Goal: Task Accomplishment & Management: Use online tool/utility

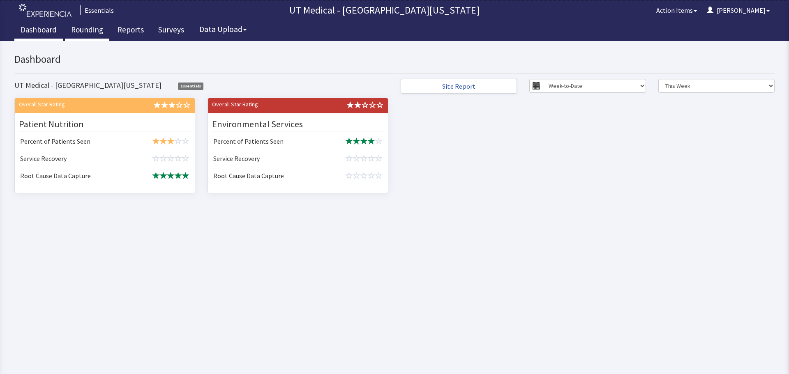
click at [95, 31] on link "Rounding" at bounding box center [87, 31] width 44 height 21
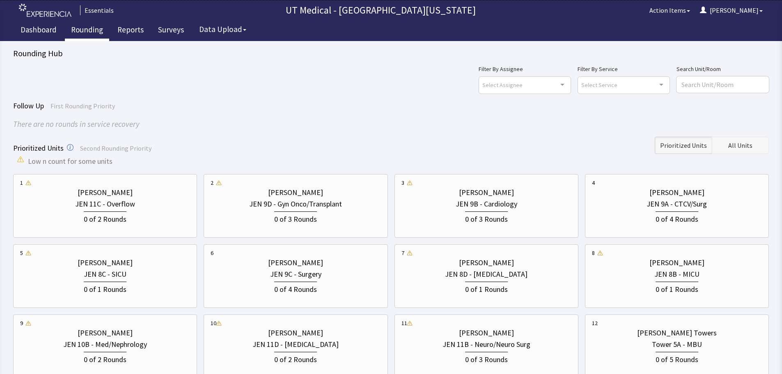
click at [745, 146] on span "All Units" at bounding box center [741, 145] width 24 height 10
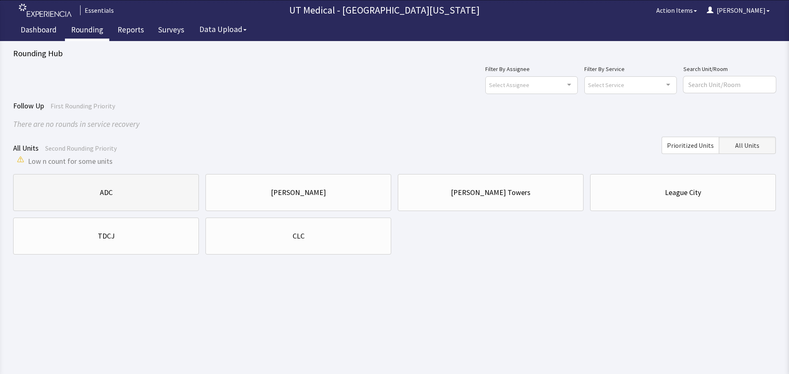
click at [82, 206] on div "ADC" at bounding box center [106, 193] width 172 height 28
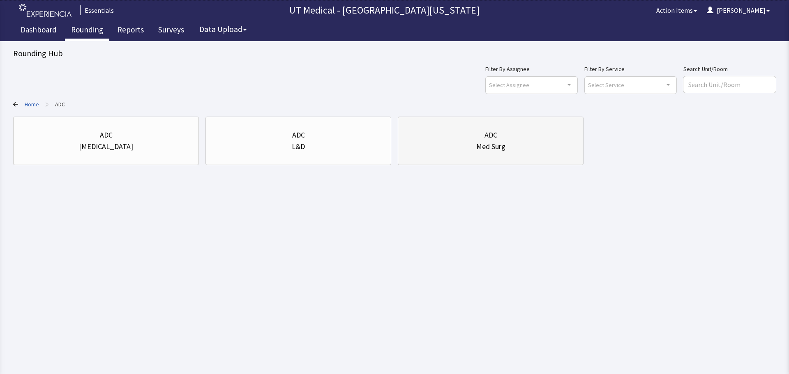
click at [460, 147] on div "Med Surg" at bounding box center [491, 147] width 172 height 12
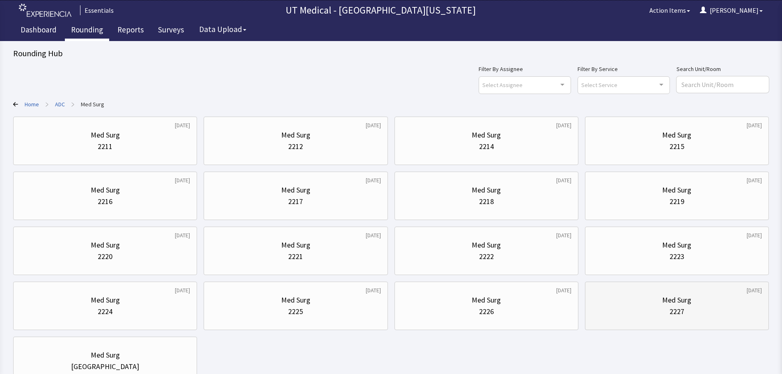
click at [668, 308] on div "2227" at bounding box center [677, 312] width 170 height 12
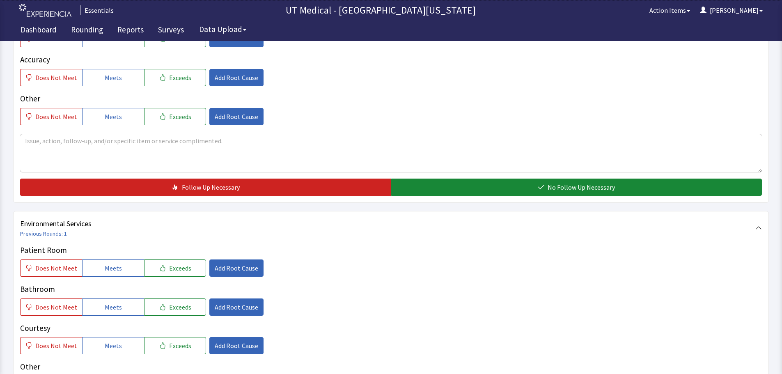
scroll to position [370, 0]
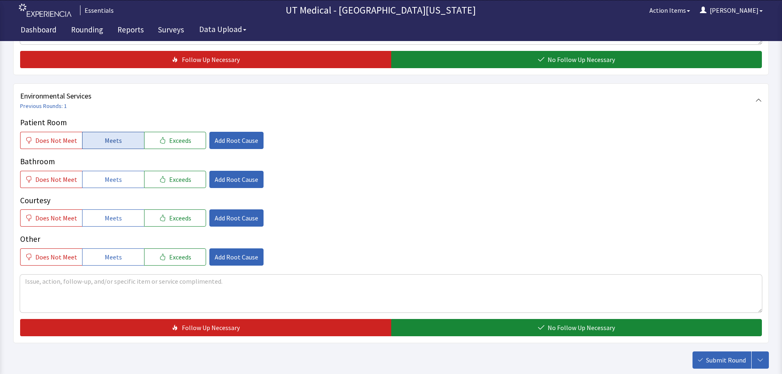
drag, startPoint x: 119, startPoint y: 139, endPoint x: 109, endPoint y: 179, distance: 41.4
click at [119, 140] on button "Meets" at bounding box center [113, 140] width 62 height 17
click at [109, 179] on span "Meets" at bounding box center [113, 180] width 17 height 10
click at [109, 214] on span "Meets" at bounding box center [113, 218] width 17 height 10
click at [110, 255] on span "Meets" at bounding box center [113, 257] width 17 height 10
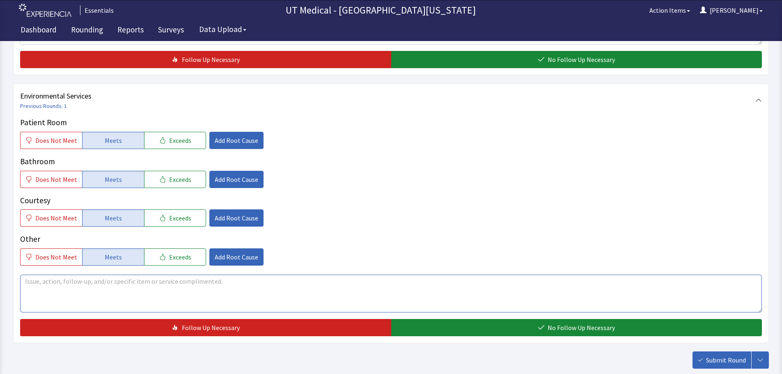
click at [113, 291] on textarea at bounding box center [391, 294] width 742 height 38
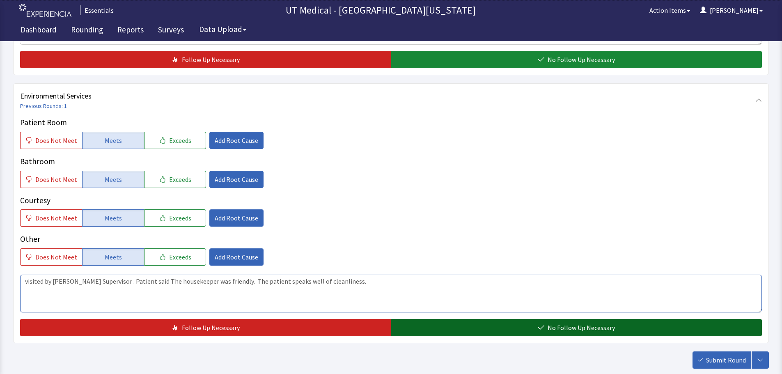
type textarea "visited by Patricia Supervisor . Patient said The housekeeper was friendly. The…"
drag, startPoint x: 527, startPoint y: 327, endPoint x: 677, endPoint y: 337, distance: 150.3
click at [531, 330] on button "No Follow Up Necessary" at bounding box center [576, 327] width 371 height 17
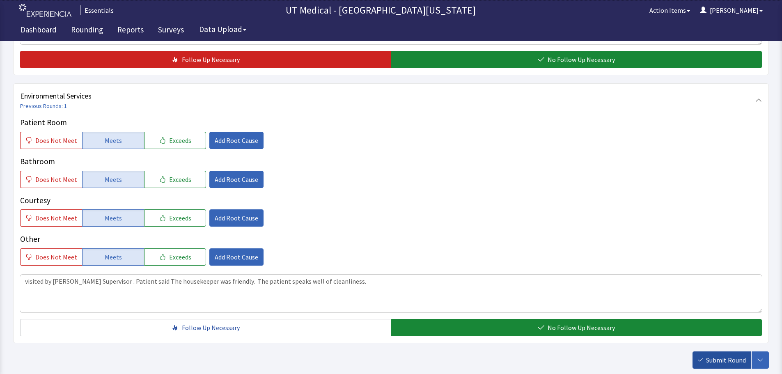
click at [718, 356] on span "Submit Round" at bounding box center [726, 360] width 40 height 10
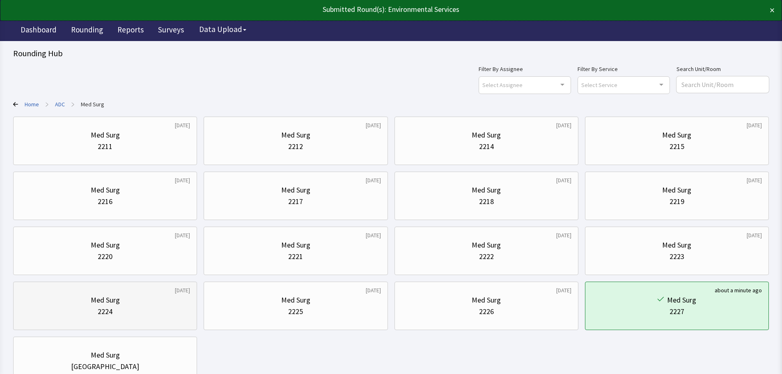
click at [193, 302] on div "[DATE] Med Surg 2224" at bounding box center [105, 306] width 184 height 48
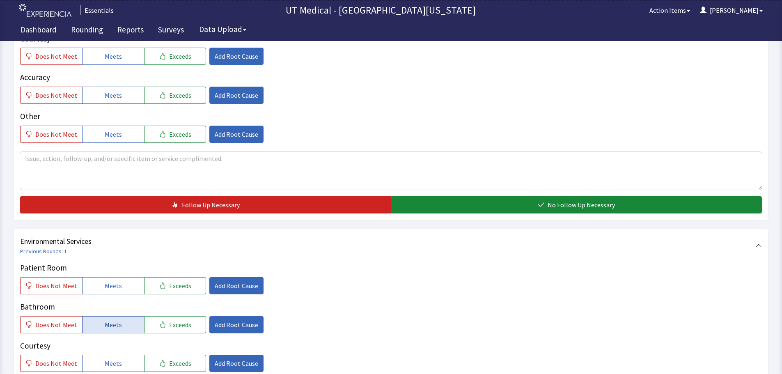
scroll to position [288, 0]
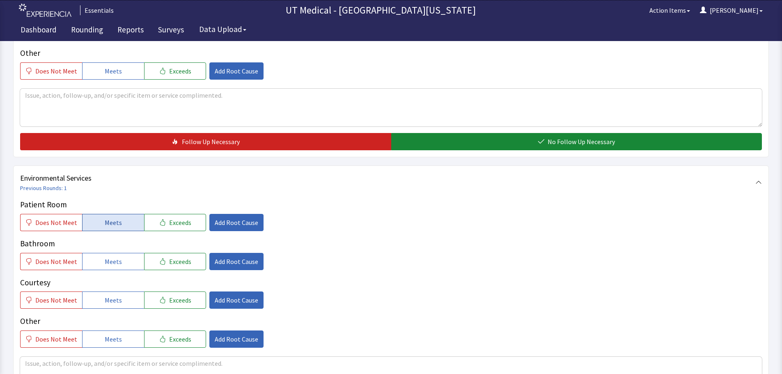
click at [117, 222] on span "Meets" at bounding box center [113, 223] width 17 height 10
click at [121, 258] on button "Meets" at bounding box center [113, 261] width 62 height 17
click at [123, 294] on button "Meets" at bounding box center [113, 300] width 62 height 17
click at [124, 339] on button "Meets" at bounding box center [113, 339] width 62 height 17
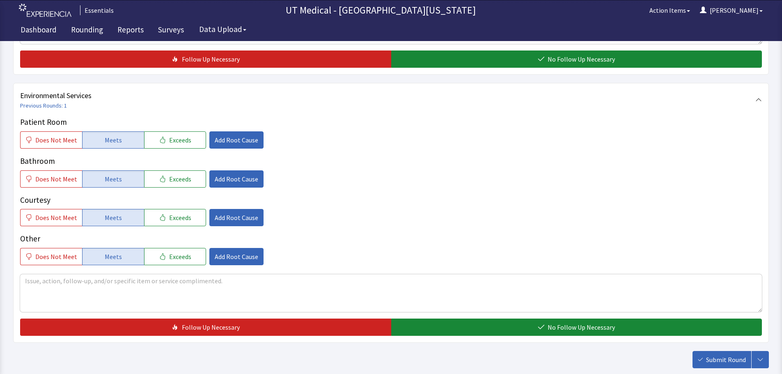
scroll to position [411, 0]
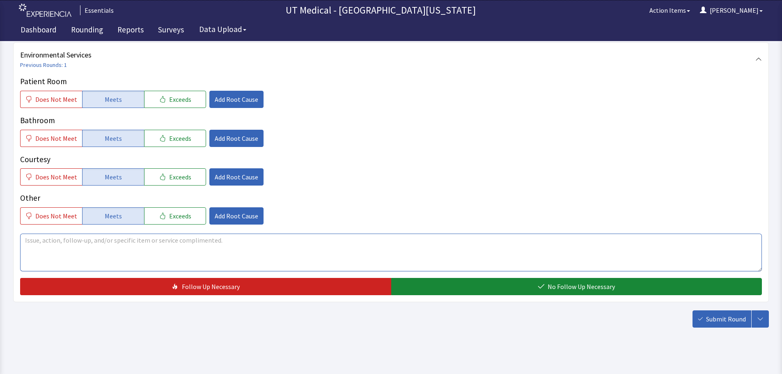
click at [293, 245] on textarea at bounding box center [391, 253] width 742 height 38
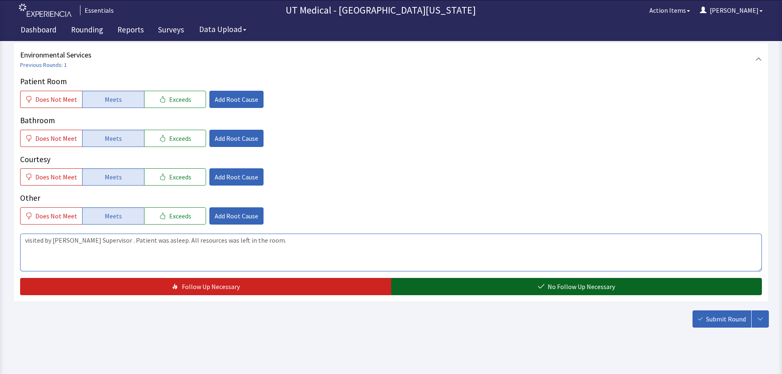
type textarea "visited by Patricia Supervisor . Patient was asleep. All resources was left in …"
drag, startPoint x: 578, startPoint y: 284, endPoint x: 703, endPoint y: 303, distance: 126.3
click at [583, 284] on span "No Follow Up Necessary" at bounding box center [581, 287] width 67 height 10
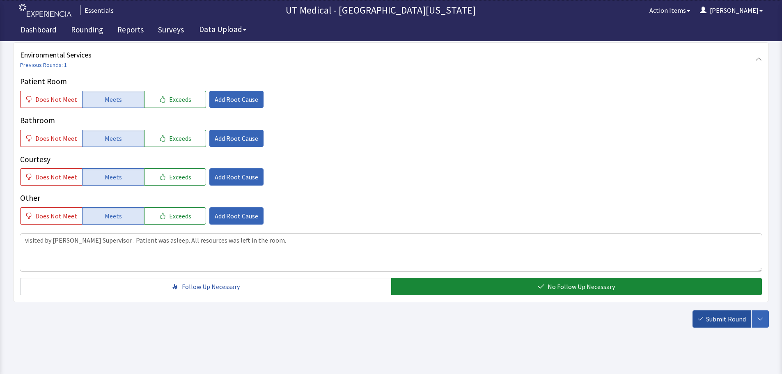
click at [711, 317] on span "Submit Round" at bounding box center [726, 319] width 40 height 10
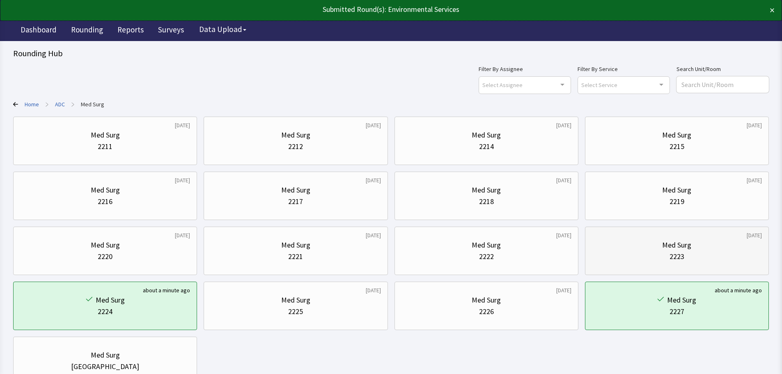
click at [643, 257] on div "2223" at bounding box center [677, 257] width 170 height 12
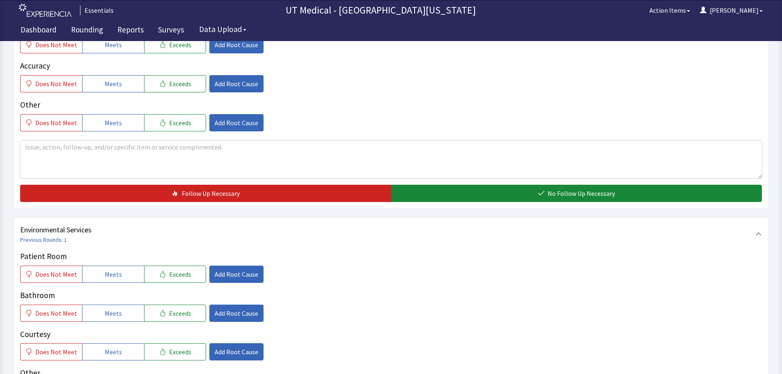
scroll to position [288, 0]
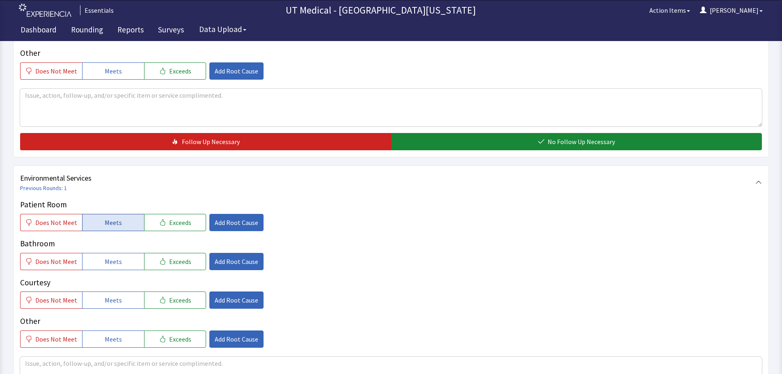
click at [115, 222] on span "Meets" at bounding box center [113, 223] width 17 height 10
drag, startPoint x: 116, startPoint y: 262, endPoint x: 112, endPoint y: 285, distance: 23.8
click at [116, 261] on span "Meets" at bounding box center [113, 262] width 17 height 10
click at [112, 294] on button "Meets" at bounding box center [113, 300] width 62 height 17
click at [110, 343] on span "Meets" at bounding box center [113, 339] width 17 height 10
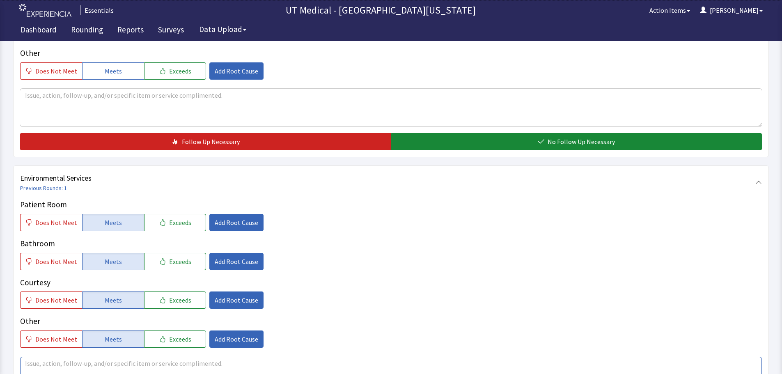
click at [110, 359] on textarea at bounding box center [391, 376] width 742 height 38
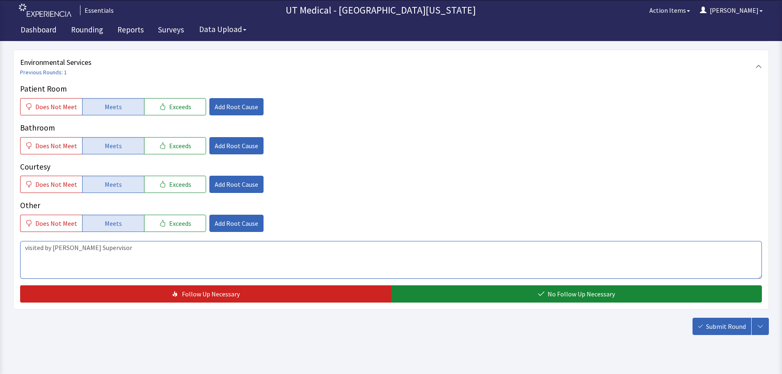
scroll to position [411, 0]
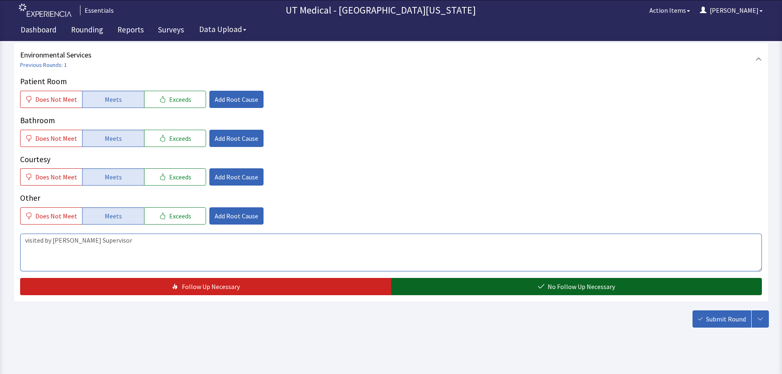
type textarea "visited by [PERSON_NAME] Supervisor"
click at [534, 290] on button "No Follow Up Necessary" at bounding box center [576, 286] width 371 height 17
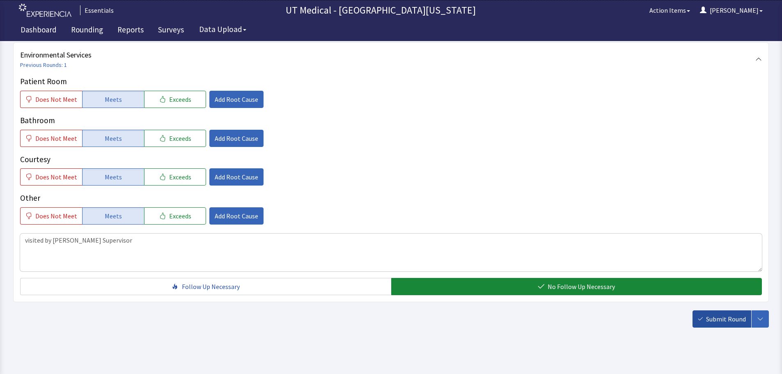
click at [722, 320] on span "Submit Round" at bounding box center [726, 319] width 40 height 10
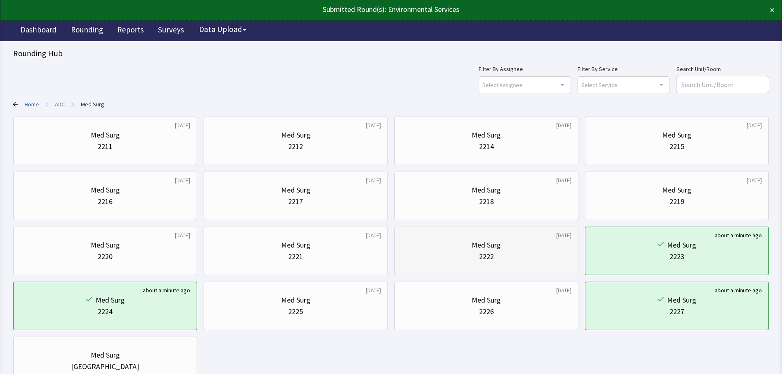
click at [536, 255] on div "2222" at bounding box center [487, 257] width 170 height 12
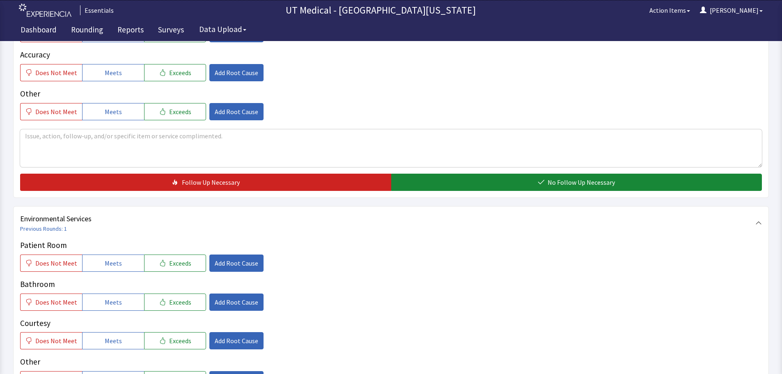
scroll to position [246, 0]
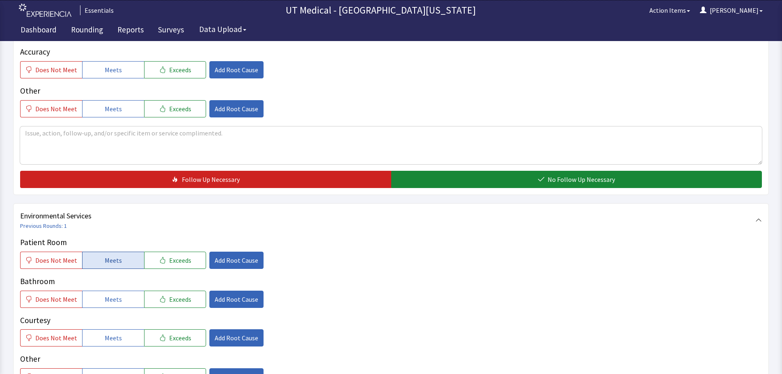
click at [123, 255] on button "Meets" at bounding box center [113, 260] width 62 height 17
click at [121, 296] on button "Meets" at bounding box center [113, 299] width 62 height 17
click at [114, 341] on span "Meets" at bounding box center [113, 338] width 17 height 10
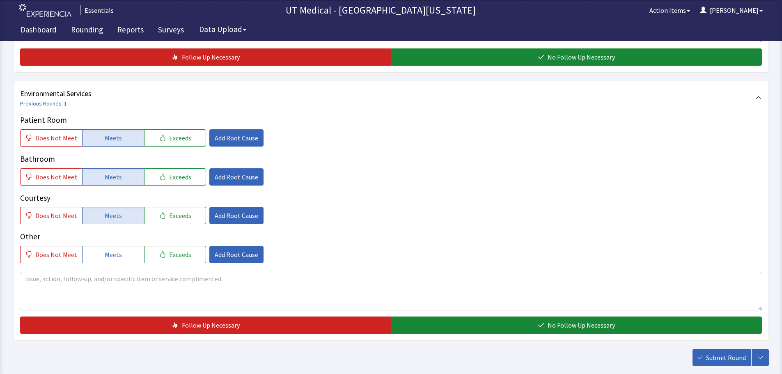
scroll to position [370, 0]
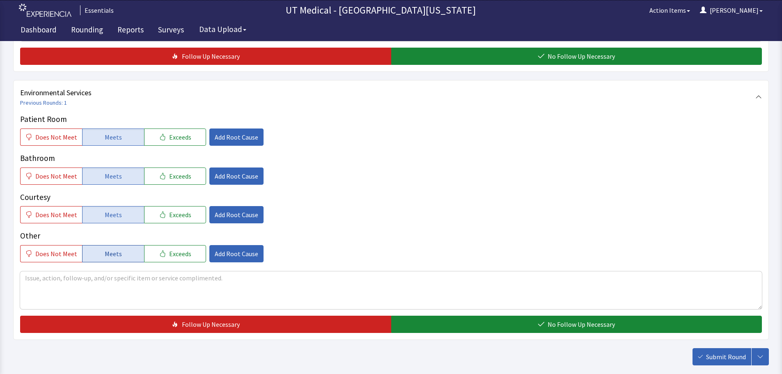
click at [118, 248] on button "Meets" at bounding box center [113, 253] width 62 height 17
click at [111, 281] on textarea at bounding box center [391, 290] width 742 height 38
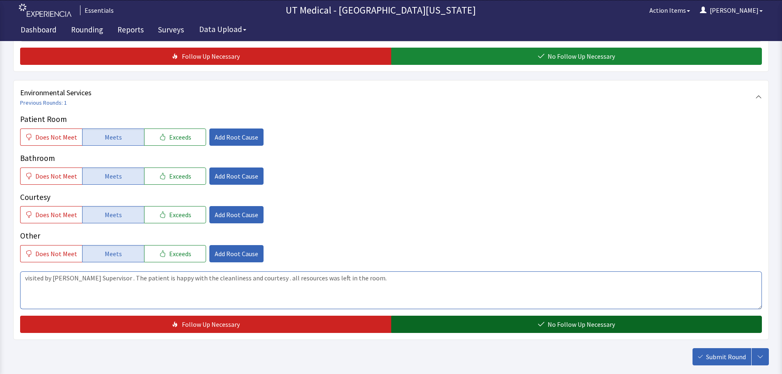
type textarea "visited by Patricia Supervisor . The patient is happy with the cleanliness and …"
click at [582, 323] on span "No Follow Up Necessary" at bounding box center [581, 325] width 67 height 10
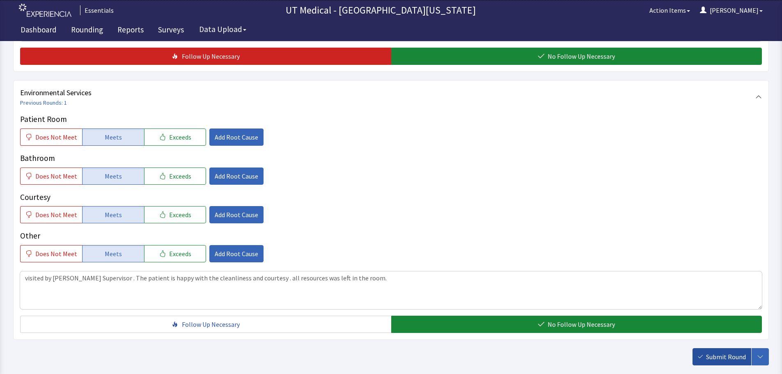
click at [720, 353] on span "Submit Round" at bounding box center [726, 357] width 40 height 10
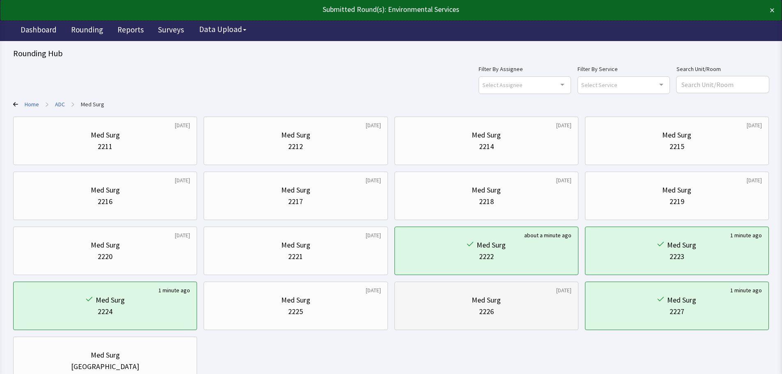
click at [451, 301] on div "Med Surg" at bounding box center [487, 301] width 170 height 12
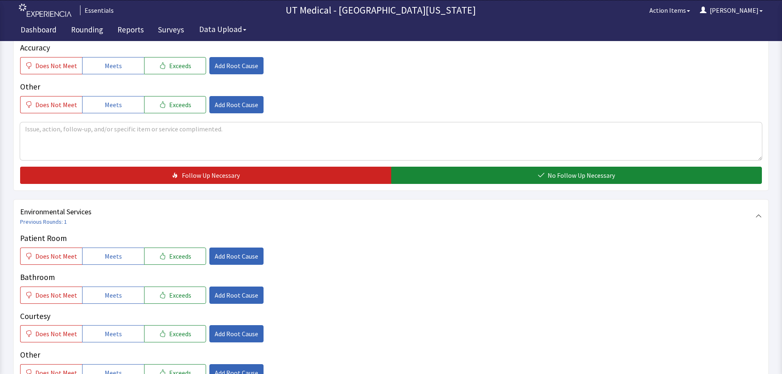
scroll to position [329, 0]
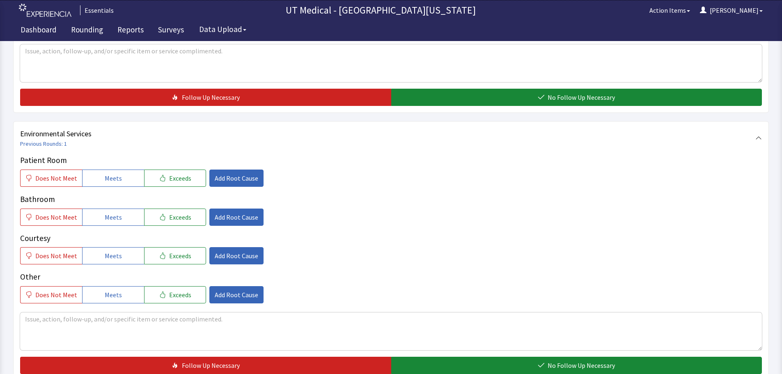
drag, startPoint x: 115, startPoint y: 175, endPoint x: 115, endPoint y: 196, distance: 20.1
click at [116, 180] on span "Meets" at bounding box center [113, 178] width 17 height 10
click at [109, 221] on span "Meets" at bounding box center [113, 217] width 17 height 10
click at [112, 258] on span "Meets" at bounding box center [113, 256] width 17 height 10
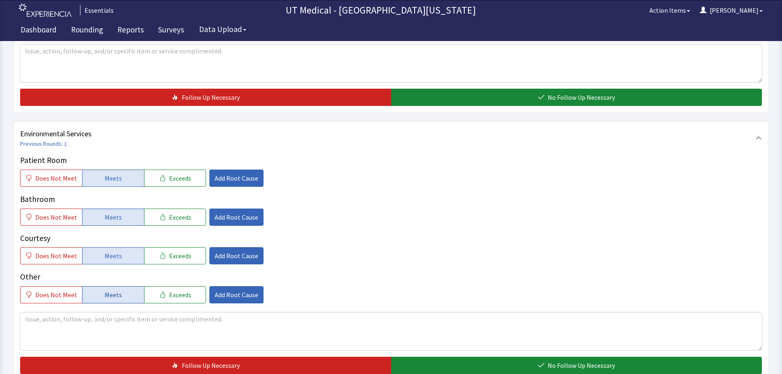
drag, startPoint x: 102, startPoint y: 296, endPoint x: 102, endPoint y: 308, distance: 12.3
click at [105, 297] on span "Meets" at bounding box center [113, 295] width 17 height 10
click at [102, 317] on textarea at bounding box center [391, 332] width 742 height 38
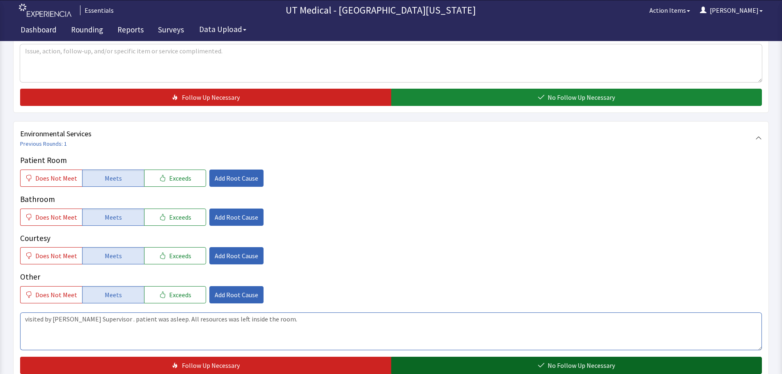
type textarea "visited by [PERSON_NAME] Supervisor . patient was asleep. All resources was lef…"
click at [462, 369] on button "No Follow Up Necessary" at bounding box center [576, 365] width 371 height 17
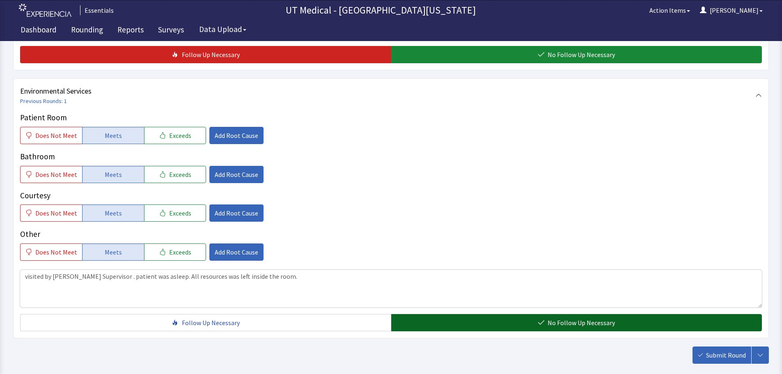
scroll to position [415, 0]
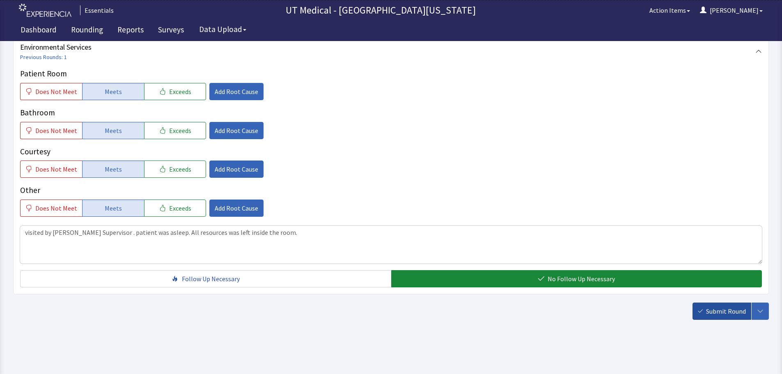
click at [734, 314] on span "Submit Round" at bounding box center [726, 311] width 40 height 10
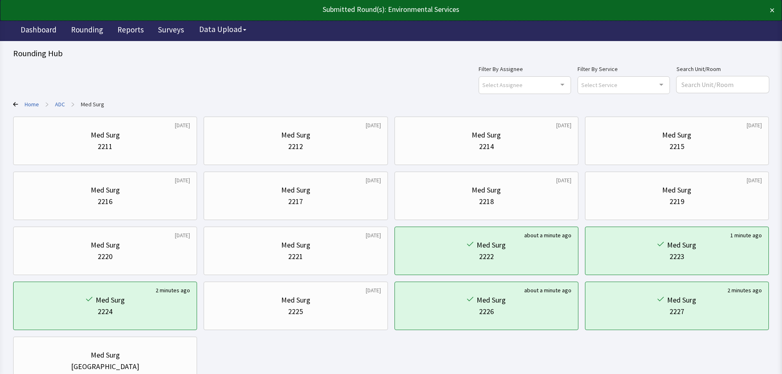
click at [62, 103] on link "ADC" at bounding box center [60, 104] width 10 height 8
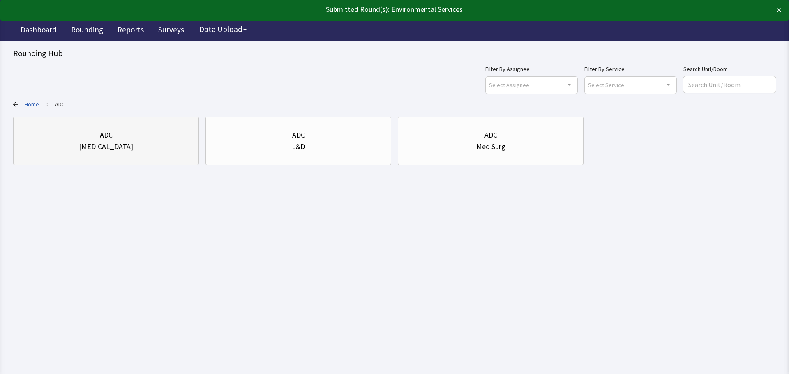
click at [164, 148] on div "[MEDICAL_DATA]" at bounding box center [106, 147] width 172 height 12
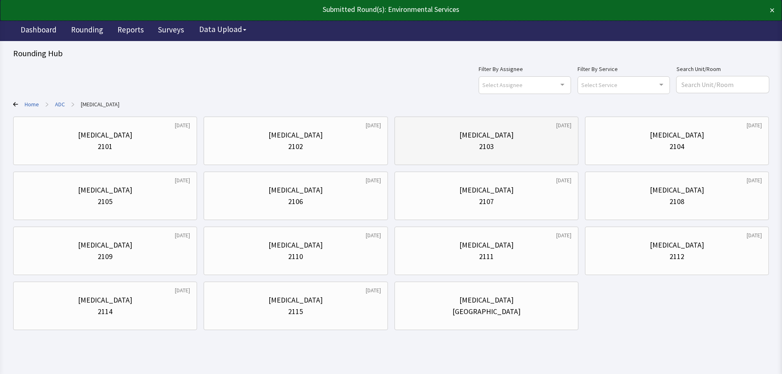
click at [483, 140] on div "ICU" at bounding box center [487, 135] width 54 height 12
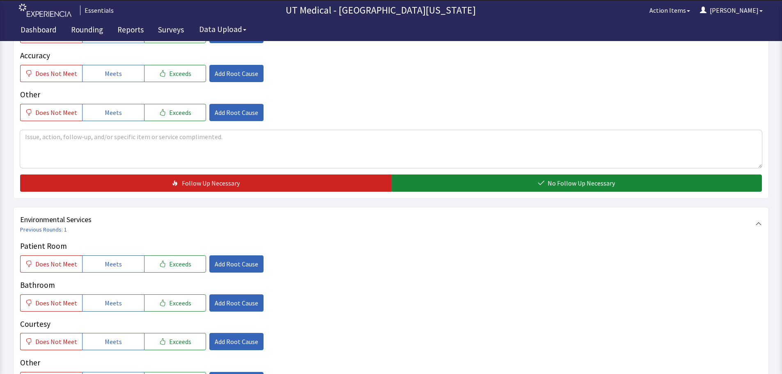
scroll to position [288, 0]
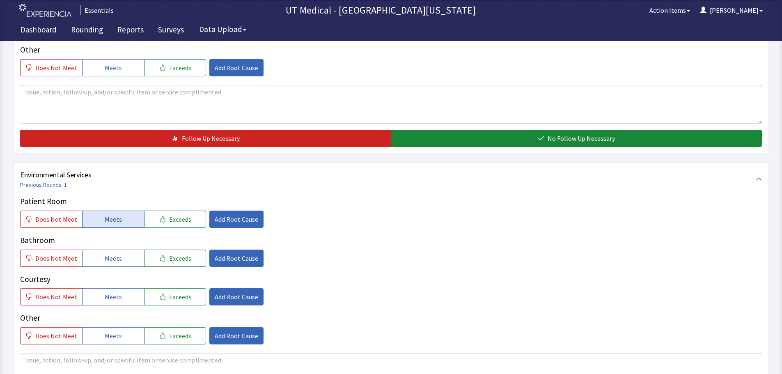
click at [109, 215] on span "Meets" at bounding box center [113, 219] width 17 height 10
click at [108, 260] on span "Meets" at bounding box center [113, 258] width 17 height 10
click at [111, 300] on span "Meets" at bounding box center [113, 297] width 17 height 10
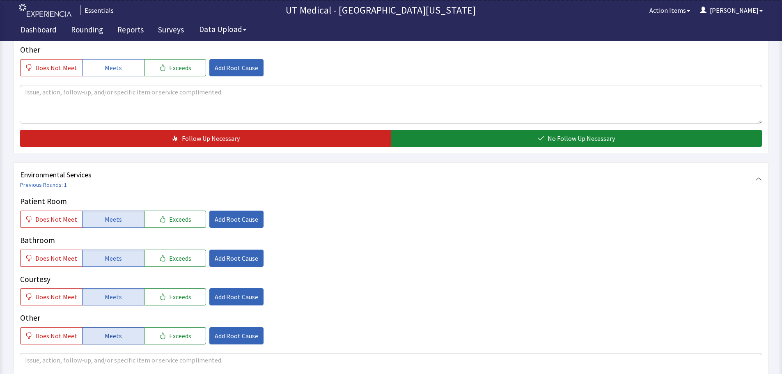
click at [118, 337] on button "Meets" at bounding box center [113, 335] width 62 height 17
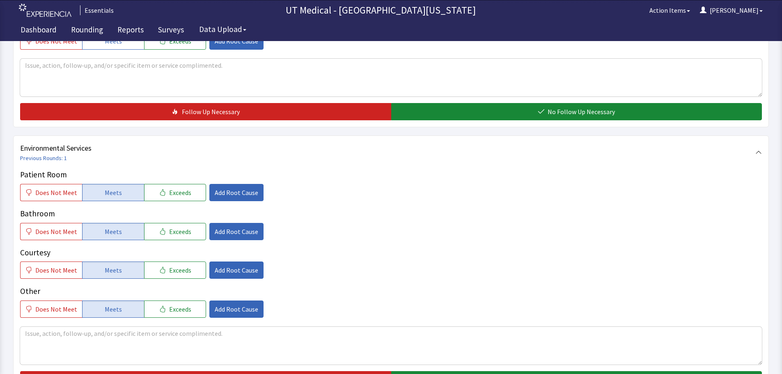
scroll to position [329, 0]
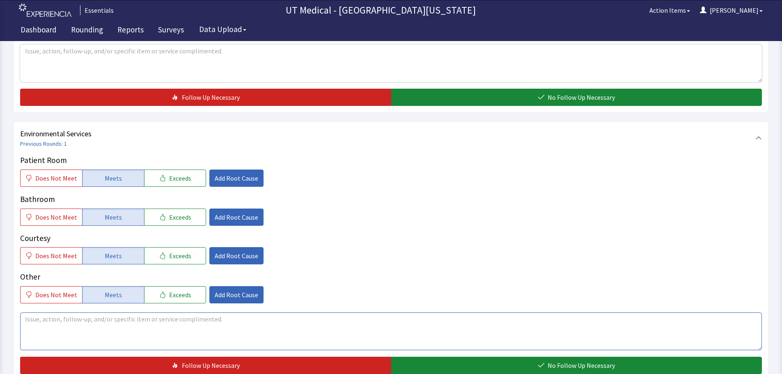
click at [198, 330] on textarea at bounding box center [391, 332] width 742 height 38
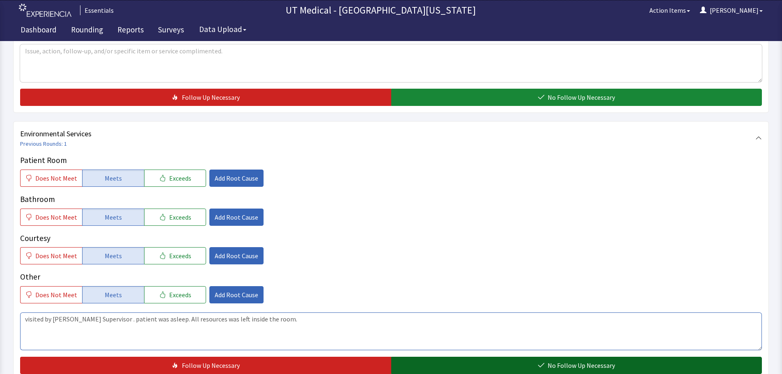
type textarea "visited by [PERSON_NAME] Supervisor . patient was asleep. All resources was lef…"
click at [472, 364] on button "No Follow Up Necessary" at bounding box center [576, 365] width 371 height 17
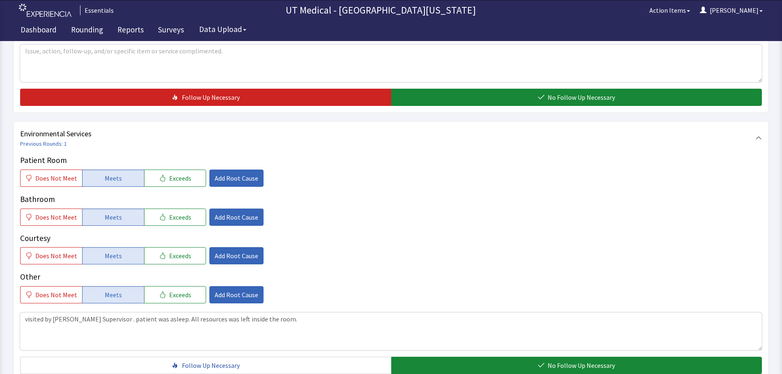
scroll to position [415, 0]
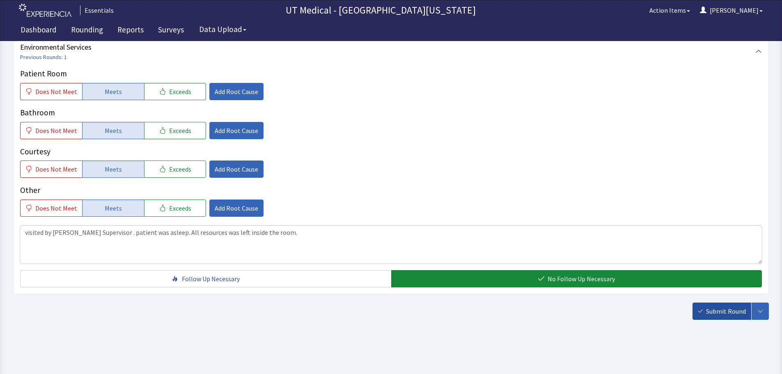
click at [714, 308] on span "Submit Round" at bounding box center [726, 311] width 40 height 10
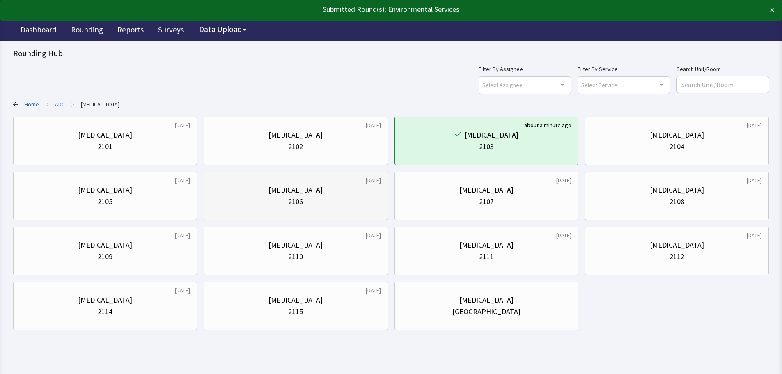
click at [343, 204] on div "2106" at bounding box center [296, 202] width 170 height 12
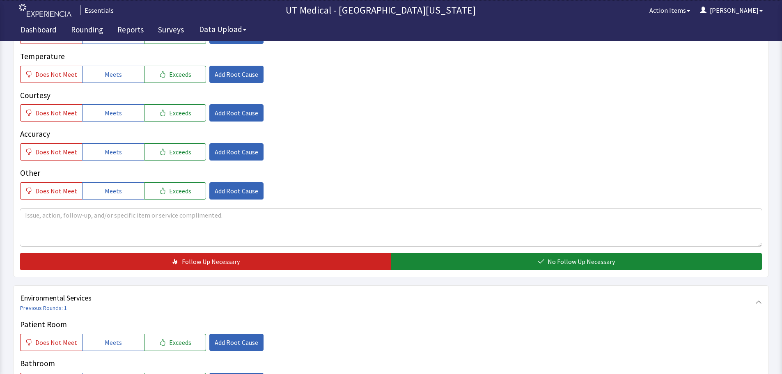
scroll to position [205, 0]
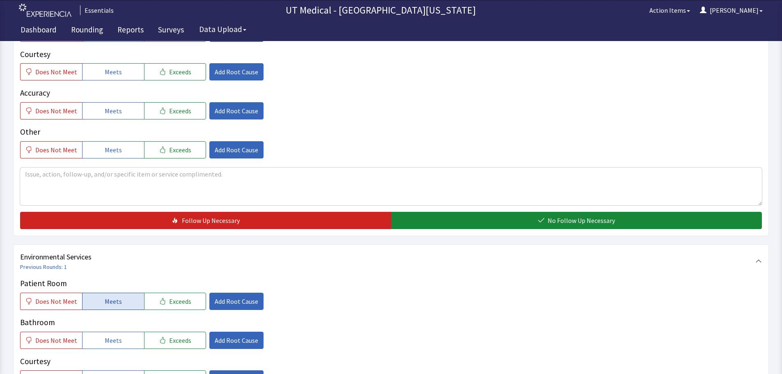
click at [106, 299] on span "Meets" at bounding box center [113, 302] width 17 height 10
click at [110, 343] on span "Meets" at bounding box center [113, 341] width 17 height 10
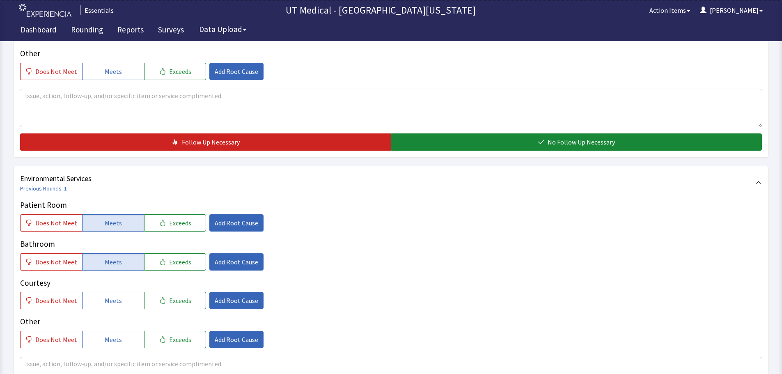
scroll to position [288, 0]
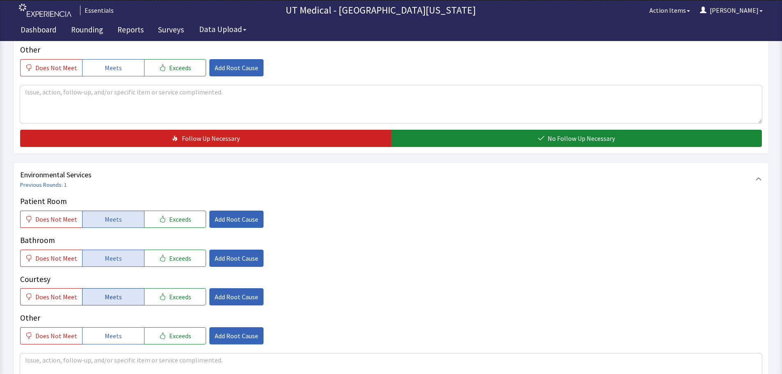
click at [117, 301] on span "Meets" at bounding box center [113, 297] width 17 height 10
click at [113, 333] on span "Meets" at bounding box center [113, 336] width 17 height 10
click at [114, 360] on textarea at bounding box center [391, 373] width 742 height 38
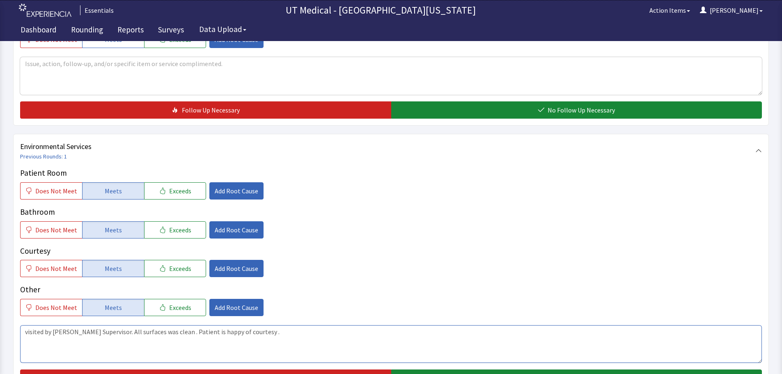
scroll to position [329, 0]
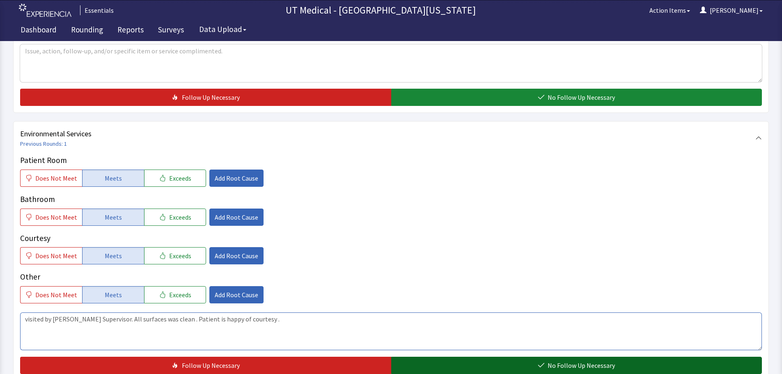
type textarea "visited by Patricia Supervisor. All surfaces was clean . Patient is happy of co…"
click at [471, 360] on button "No Follow Up Necessary" at bounding box center [576, 365] width 371 height 17
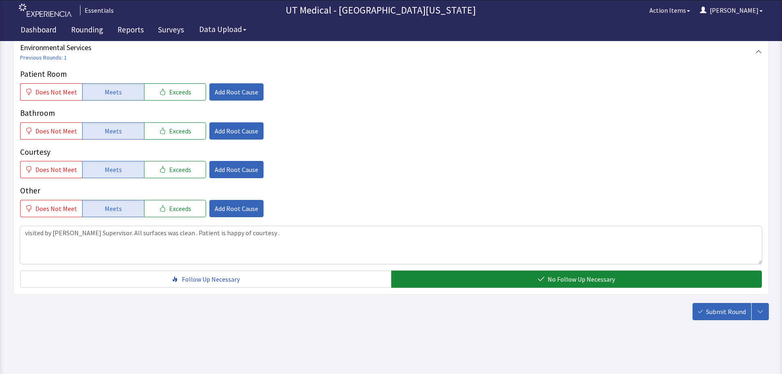
scroll to position [415, 0]
click at [727, 311] on span "Submit Round" at bounding box center [726, 311] width 40 height 10
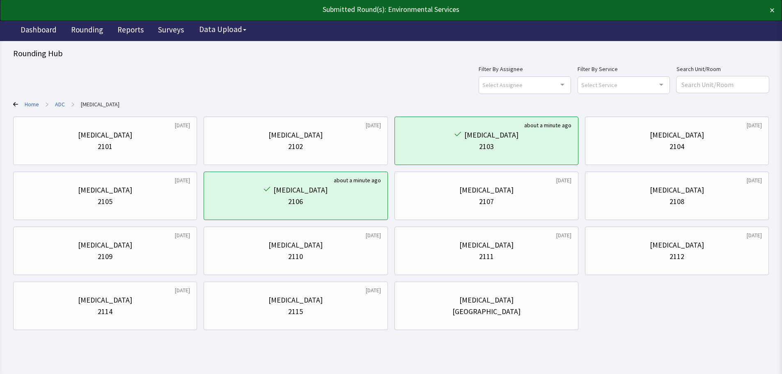
click at [58, 104] on link "ADC" at bounding box center [60, 104] width 10 height 8
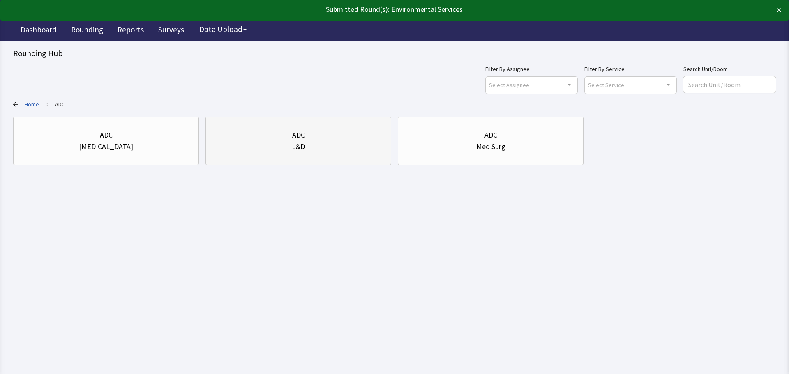
click at [350, 151] on div "L&D" at bounding box center [298, 147] width 172 height 12
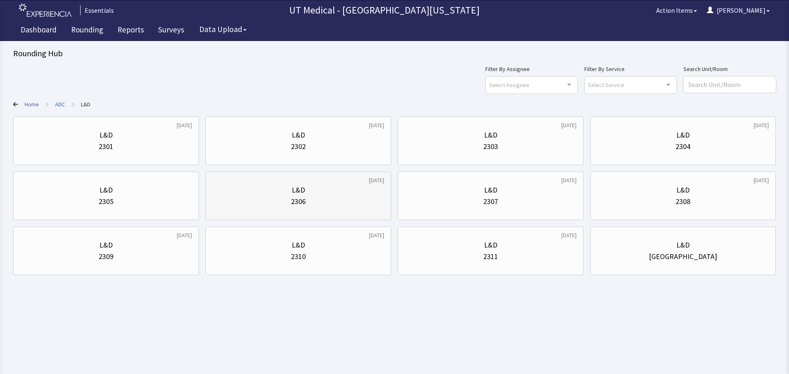
click at [351, 202] on div "2306" at bounding box center [298, 202] width 172 height 12
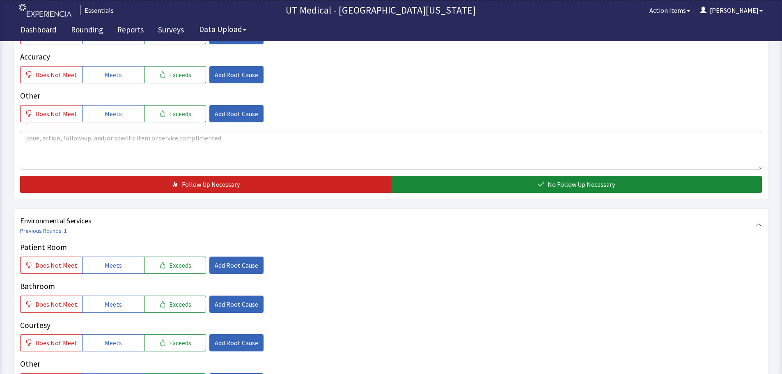
scroll to position [329, 0]
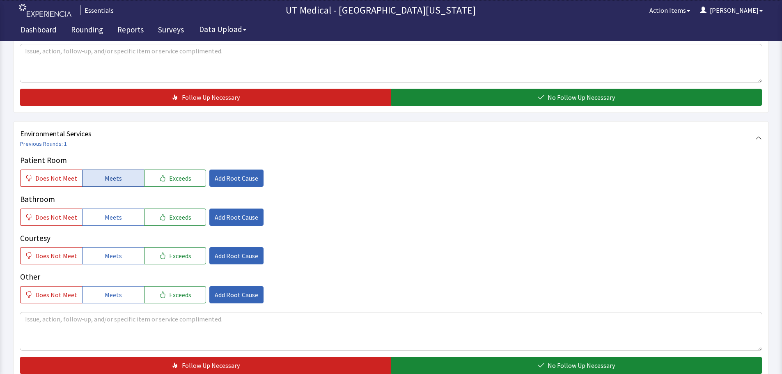
click at [108, 182] on span "Meets" at bounding box center [113, 178] width 17 height 10
click at [109, 213] on span "Meets" at bounding box center [113, 217] width 17 height 10
drag, startPoint x: 108, startPoint y: 257, endPoint x: 98, endPoint y: 275, distance: 20.2
click at [108, 256] on span "Meets" at bounding box center [113, 256] width 17 height 10
drag, startPoint x: 102, startPoint y: 298, endPoint x: 97, endPoint y: 311, distance: 14.0
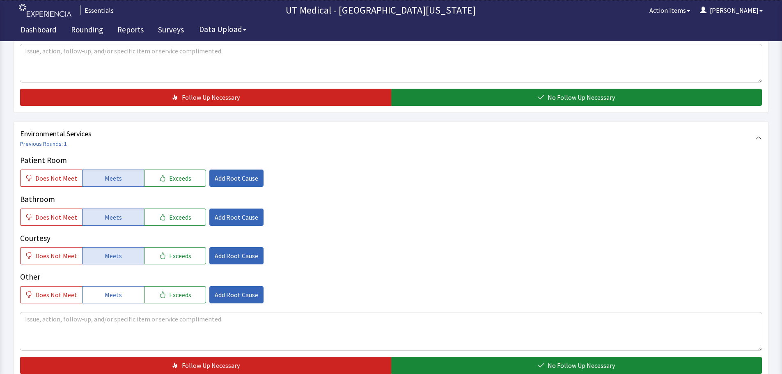
click at [103, 298] on button "Meets" at bounding box center [113, 294] width 62 height 17
click at [92, 323] on textarea at bounding box center [391, 332] width 742 height 38
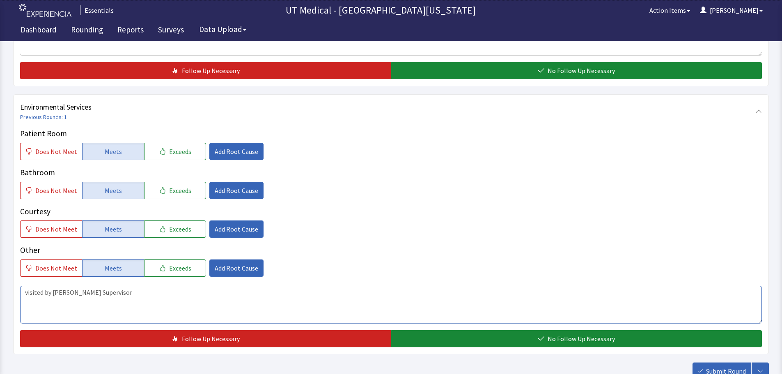
scroll to position [370, 0]
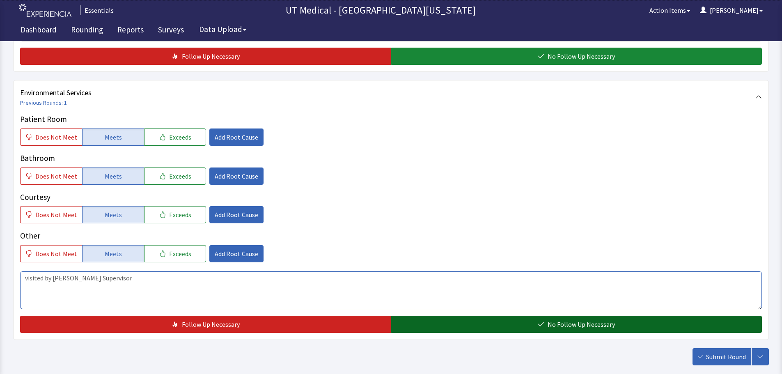
type textarea "visited by Patricia Supervisor"
click at [550, 320] on span "No Follow Up Necessary" at bounding box center [581, 325] width 67 height 10
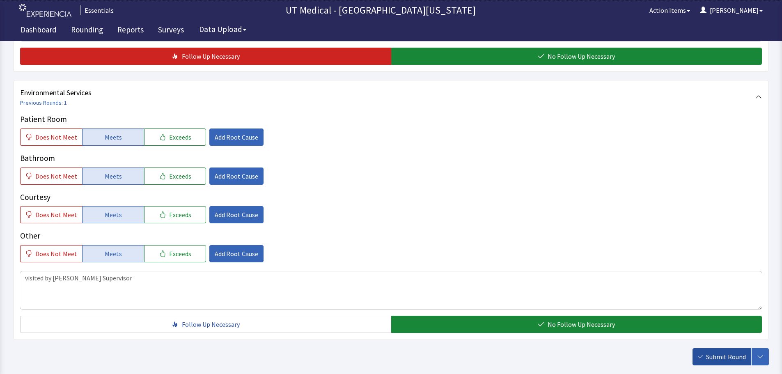
click at [728, 356] on span "Submit Round" at bounding box center [726, 357] width 40 height 10
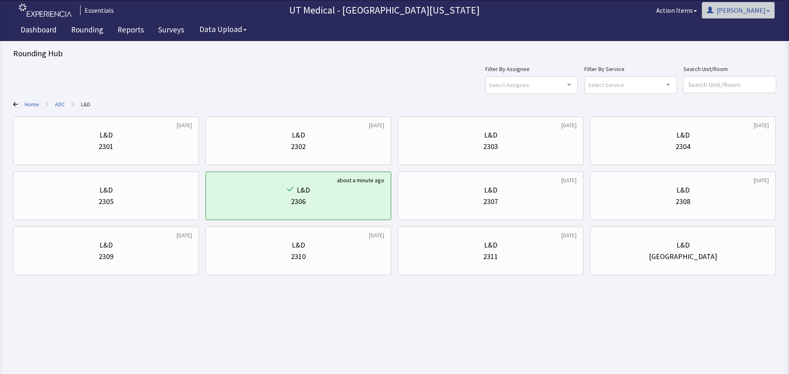
click at [756, 9] on button "[PERSON_NAME]" at bounding box center [738, 10] width 73 height 16
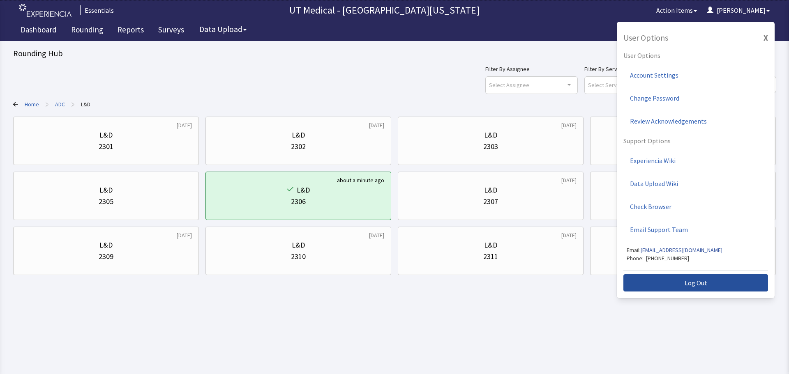
click at [690, 288] on button "Log Out" at bounding box center [695, 282] width 145 height 17
